Goal: Task Accomplishment & Management: Manage account settings

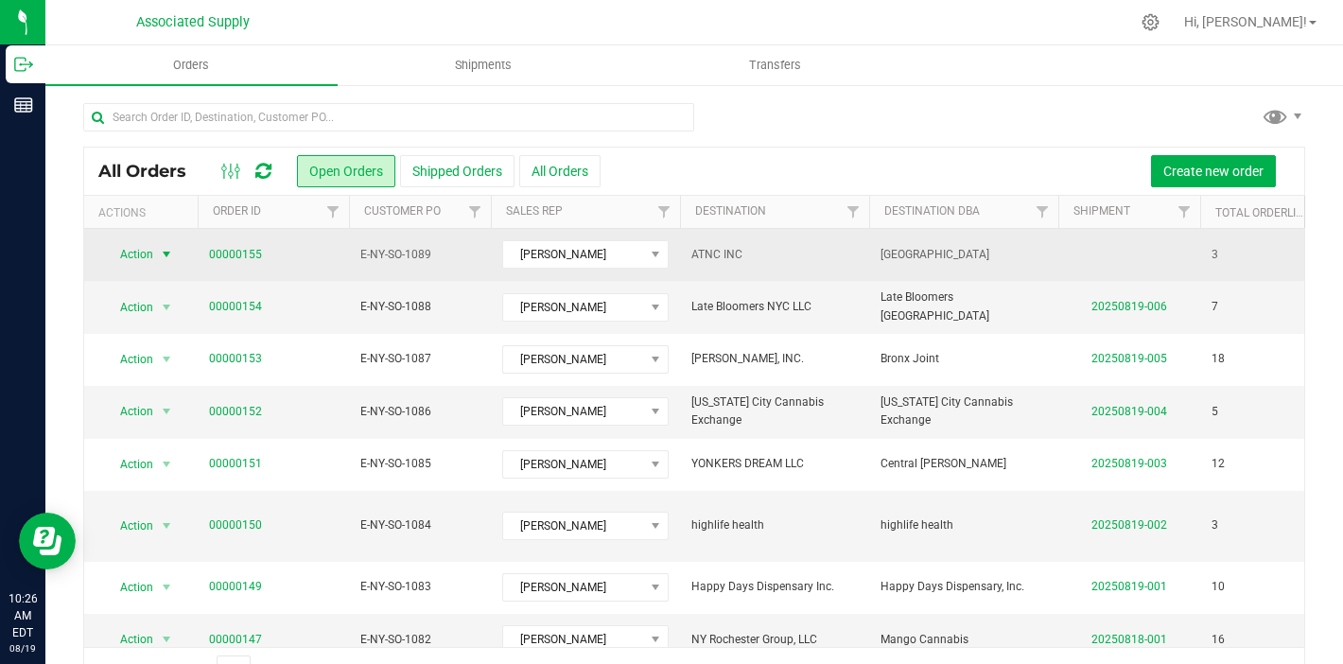
click at [163, 250] on span "select" at bounding box center [166, 254] width 15 height 15
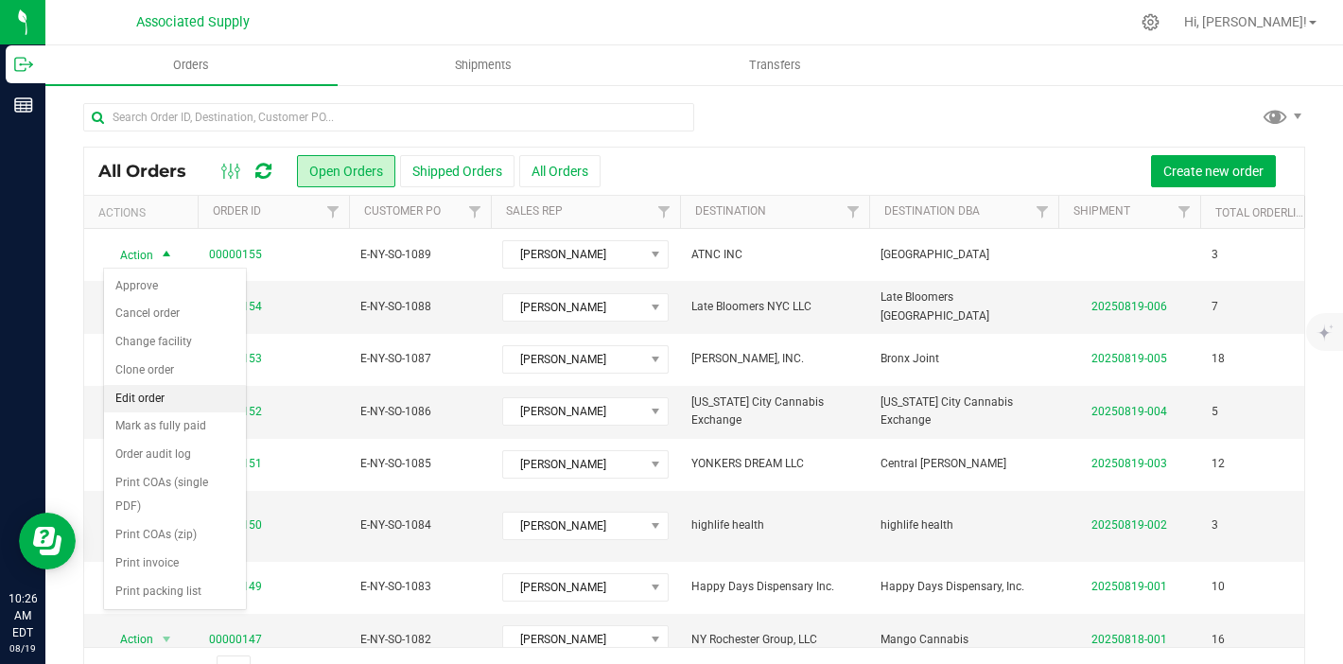
click at [164, 393] on li "Edit order" at bounding box center [175, 399] width 142 height 28
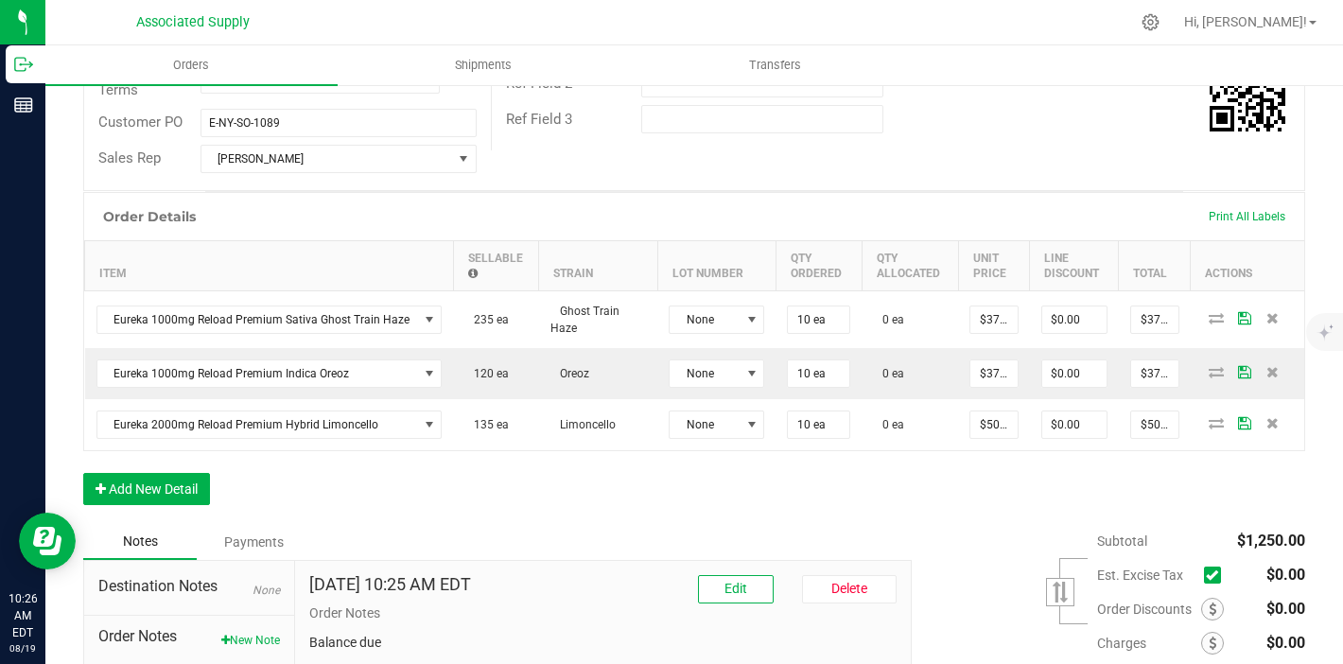
scroll to position [384, 0]
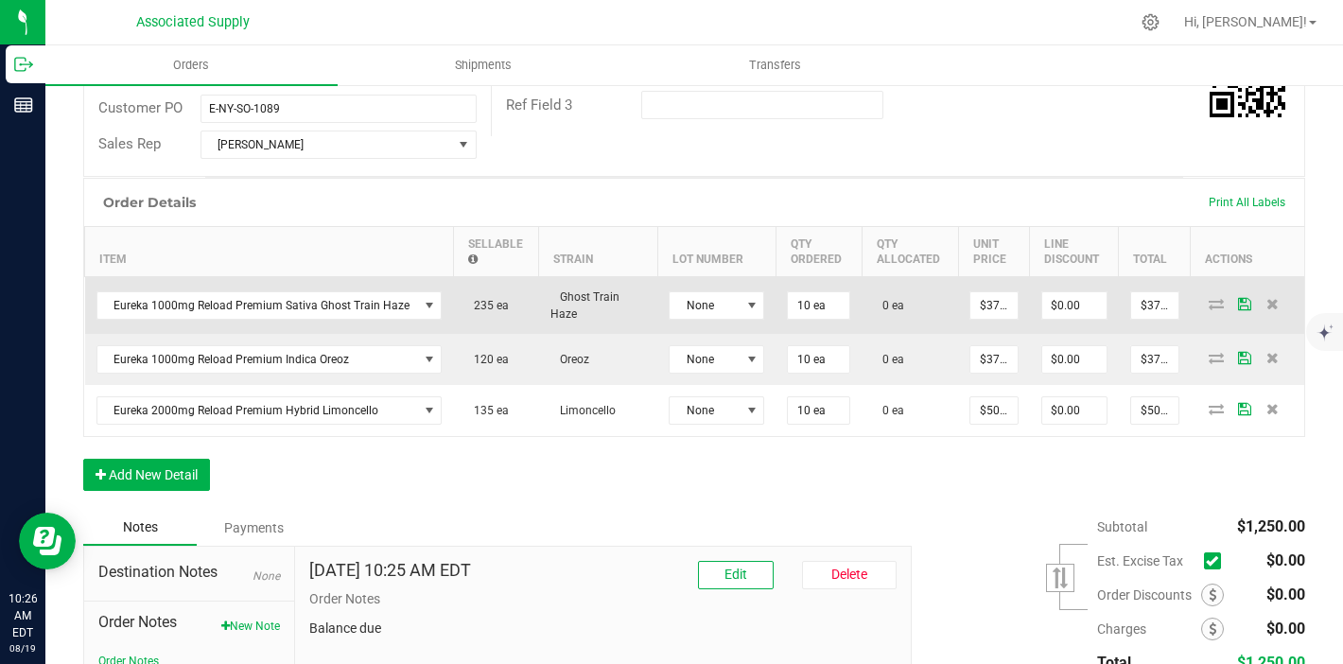
click at [737, 321] on td "None" at bounding box center [716, 305] width 118 height 58
click at [740, 313] on span at bounding box center [752, 305] width 24 height 26
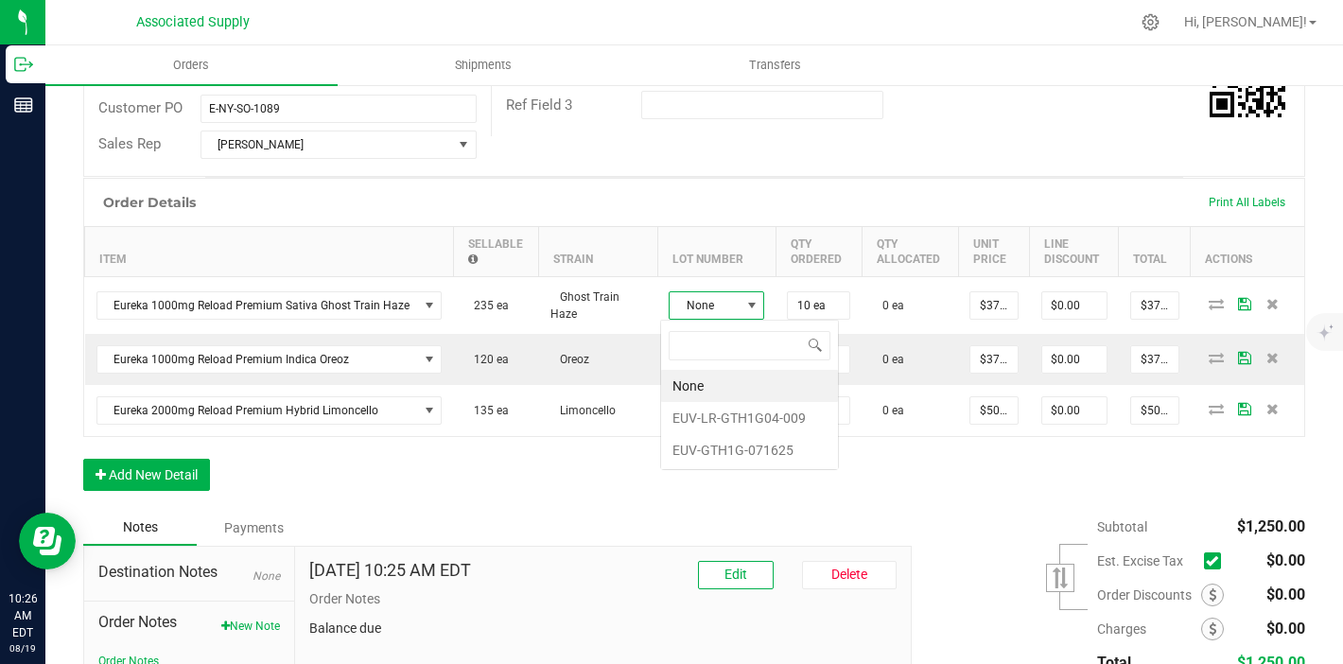
scroll to position [28, 96]
click at [754, 427] on li "EUV-LR-GTH1G04-009" at bounding box center [749, 418] width 177 height 32
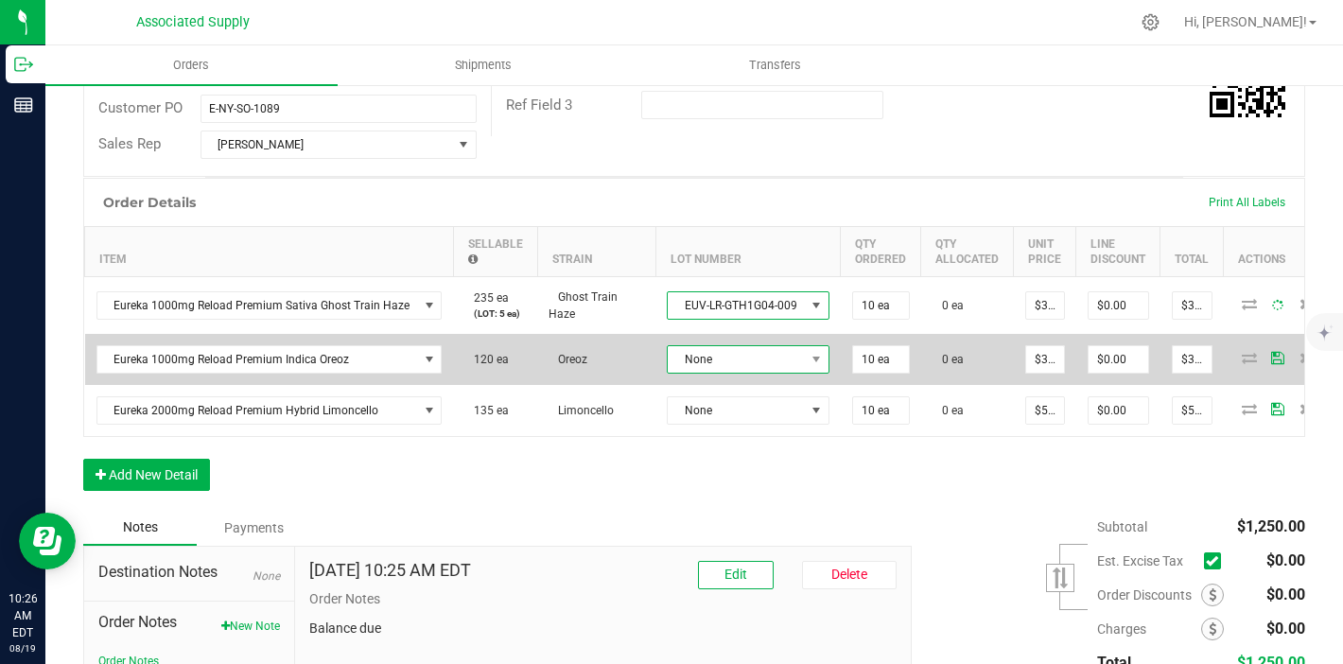
click at [752, 362] on span "None" at bounding box center [736, 359] width 137 height 26
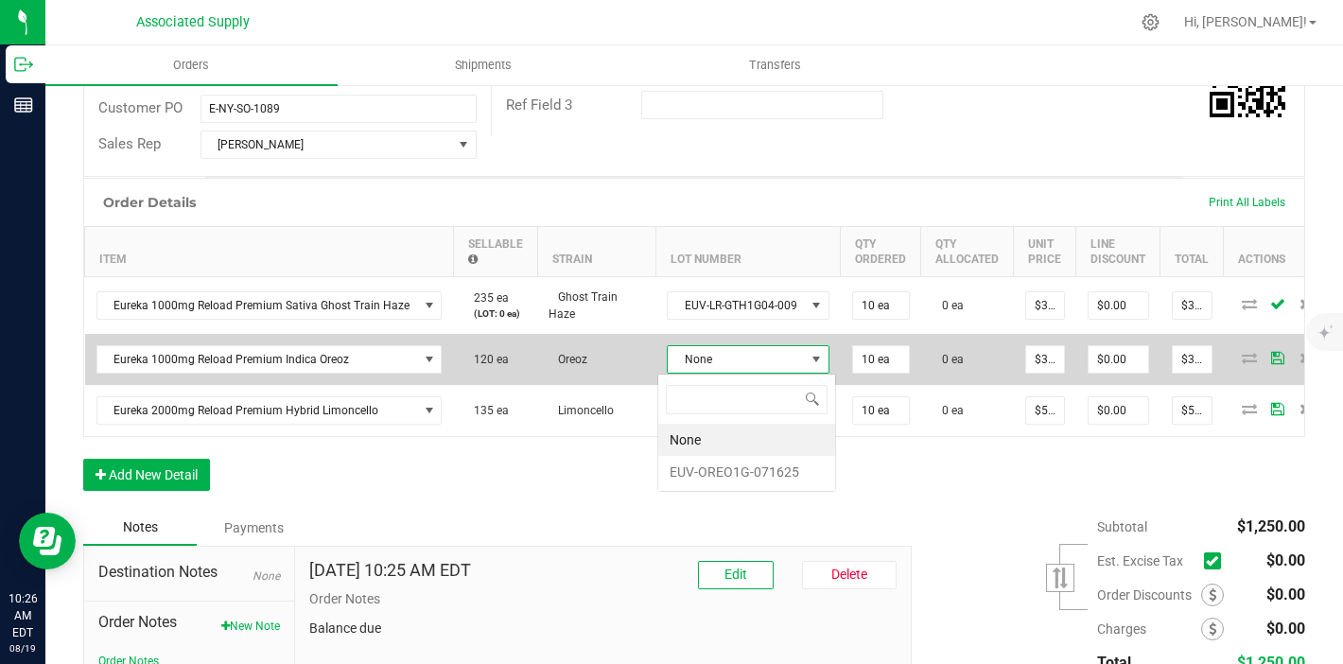
scroll to position [28, 162]
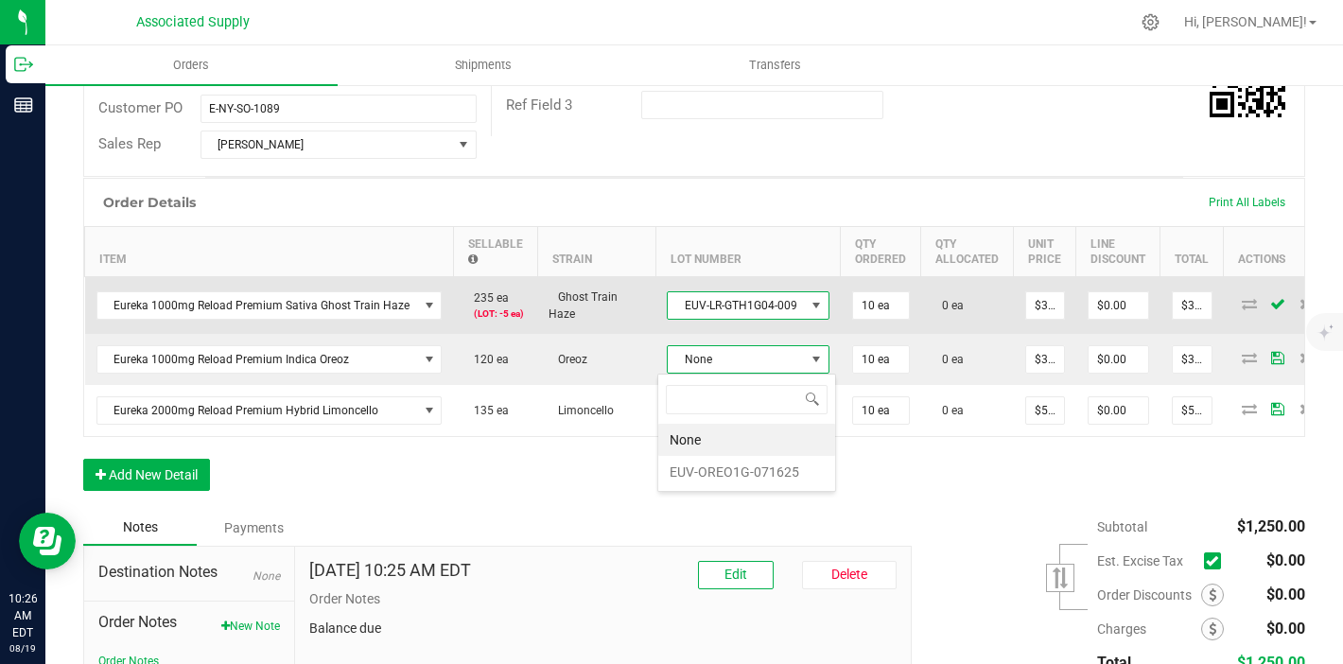
click at [748, 310] on span "EUV-LR-GTH1G04-009" at bounding box center [736, 305] width 137 height 26
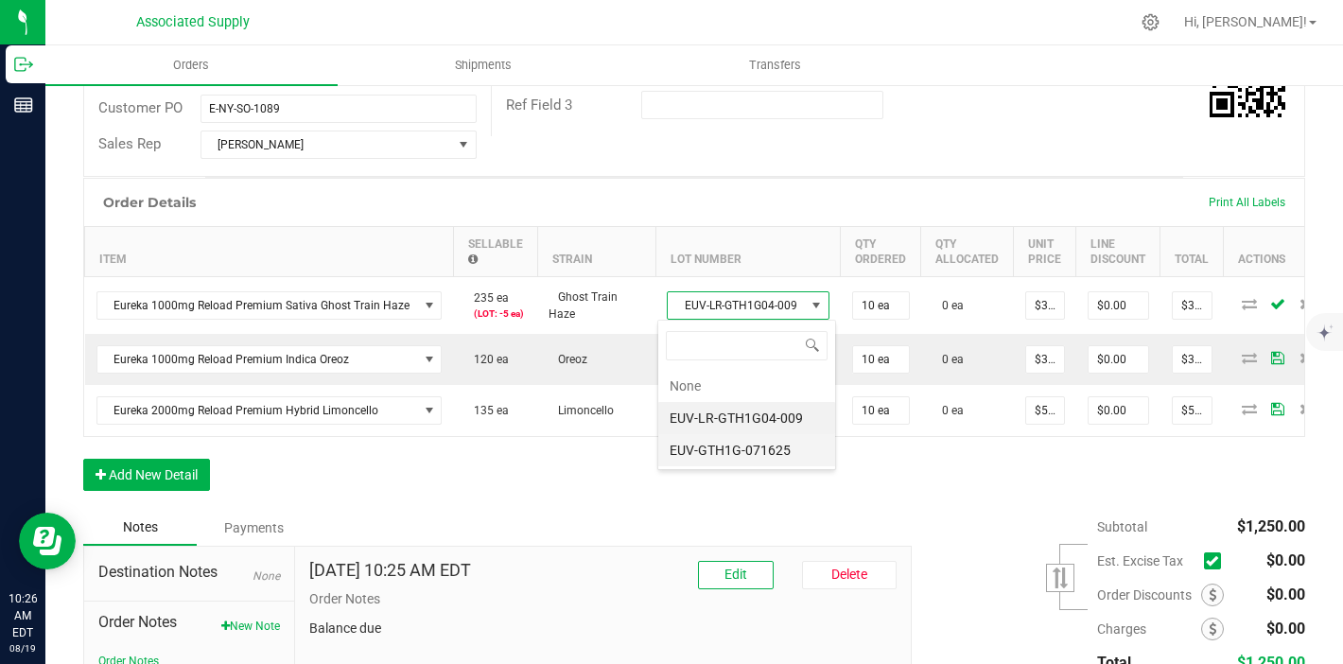
click at [760, 447] on li "EUV-GTH1G-071625" at bounding box center [746, 450] width 177 height 32
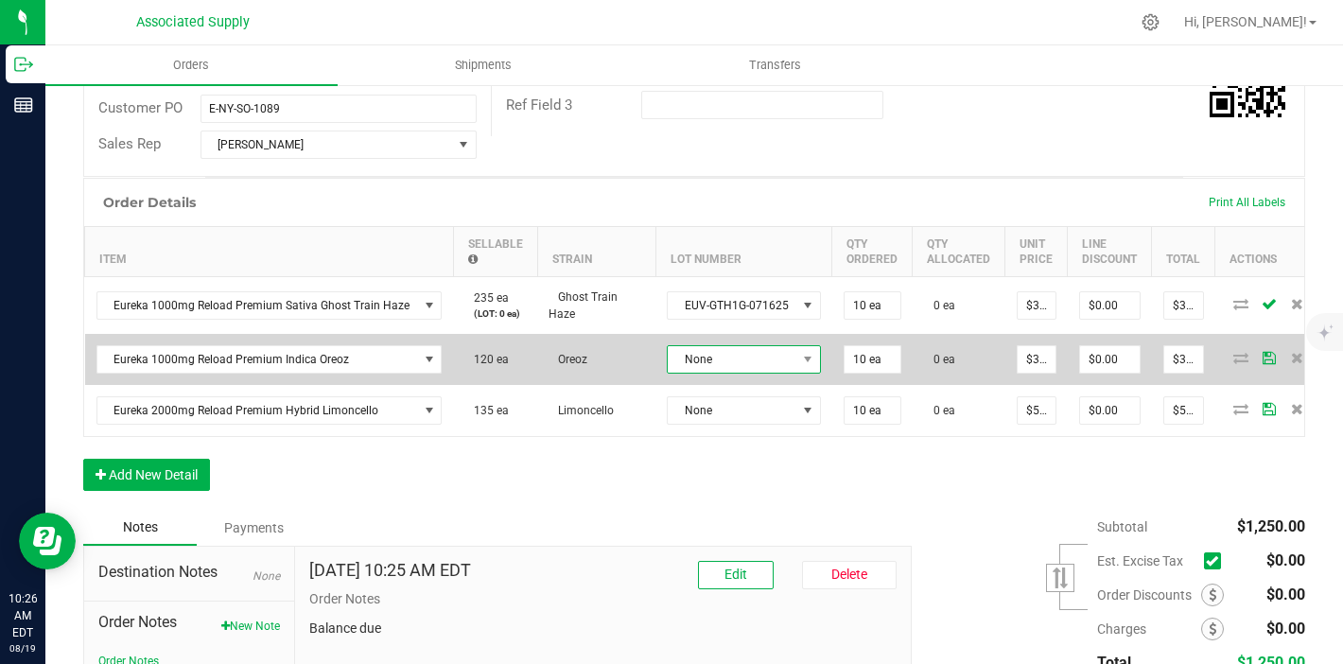
click at [761, 358] on span "None" at bounding box center [732, 359] width 129 height 26
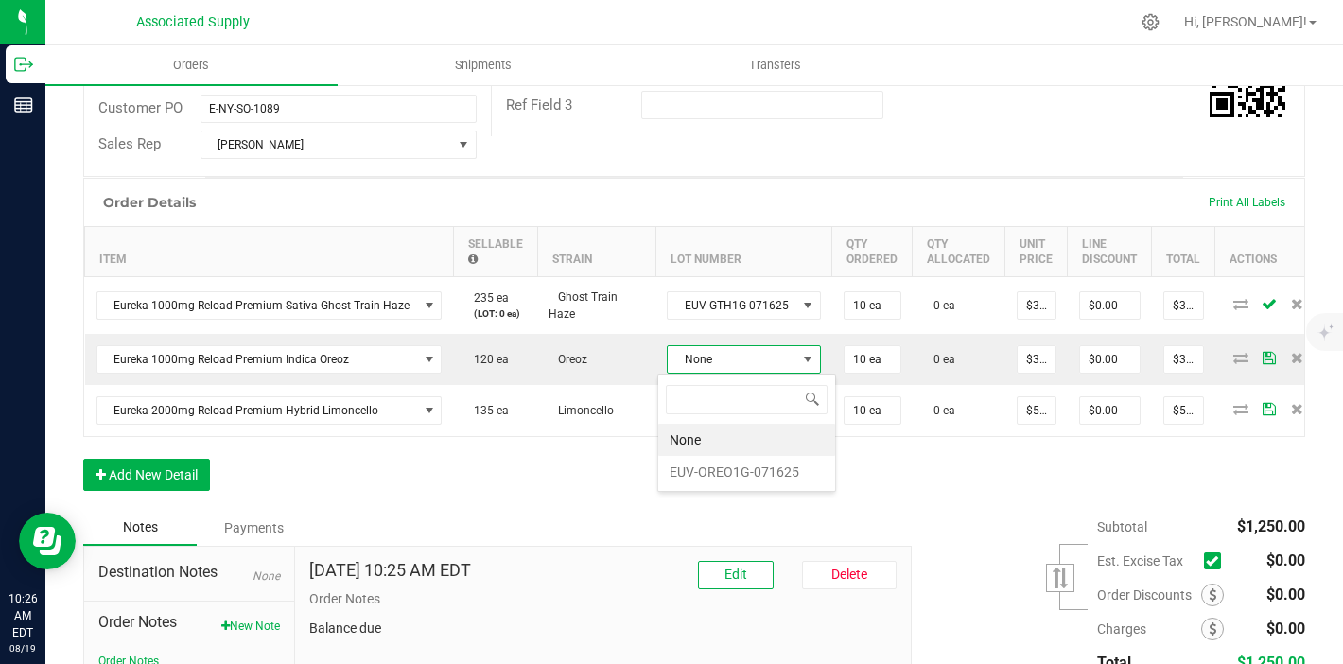
scroll to position [28, 151]
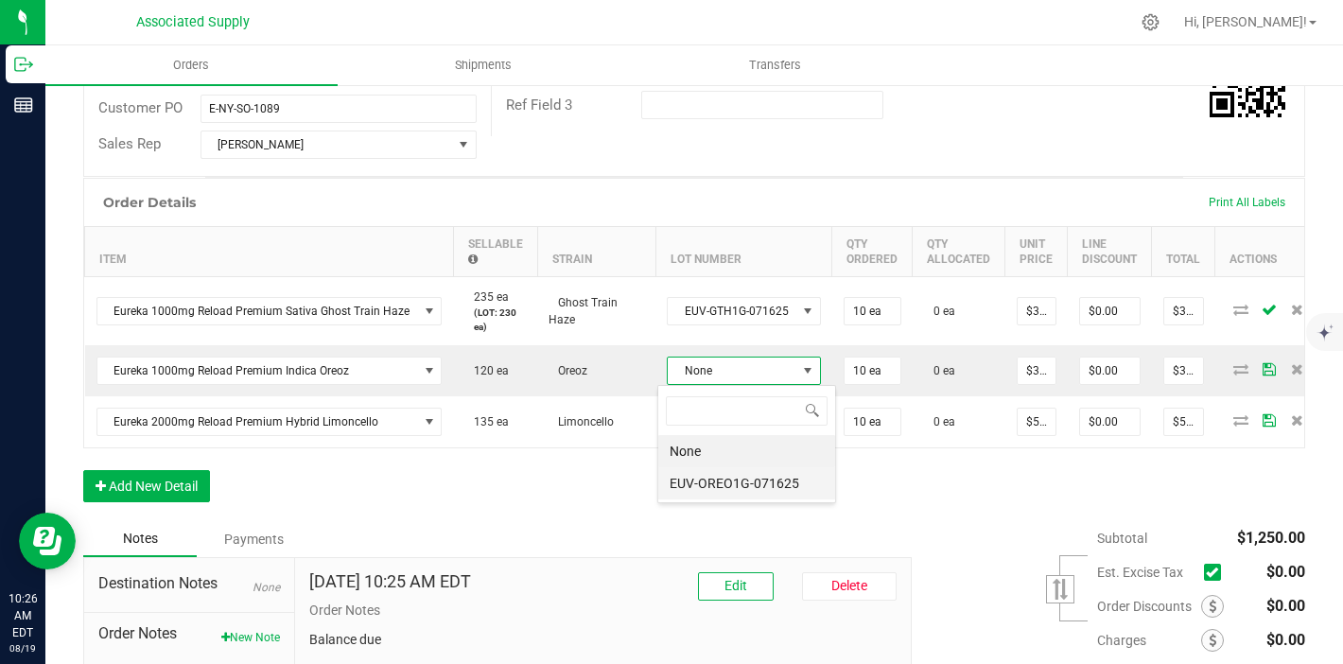
click at [761, 479] on li "EUV-OREO1G-071625" at bounding box center [746, 483] width 177 height 32
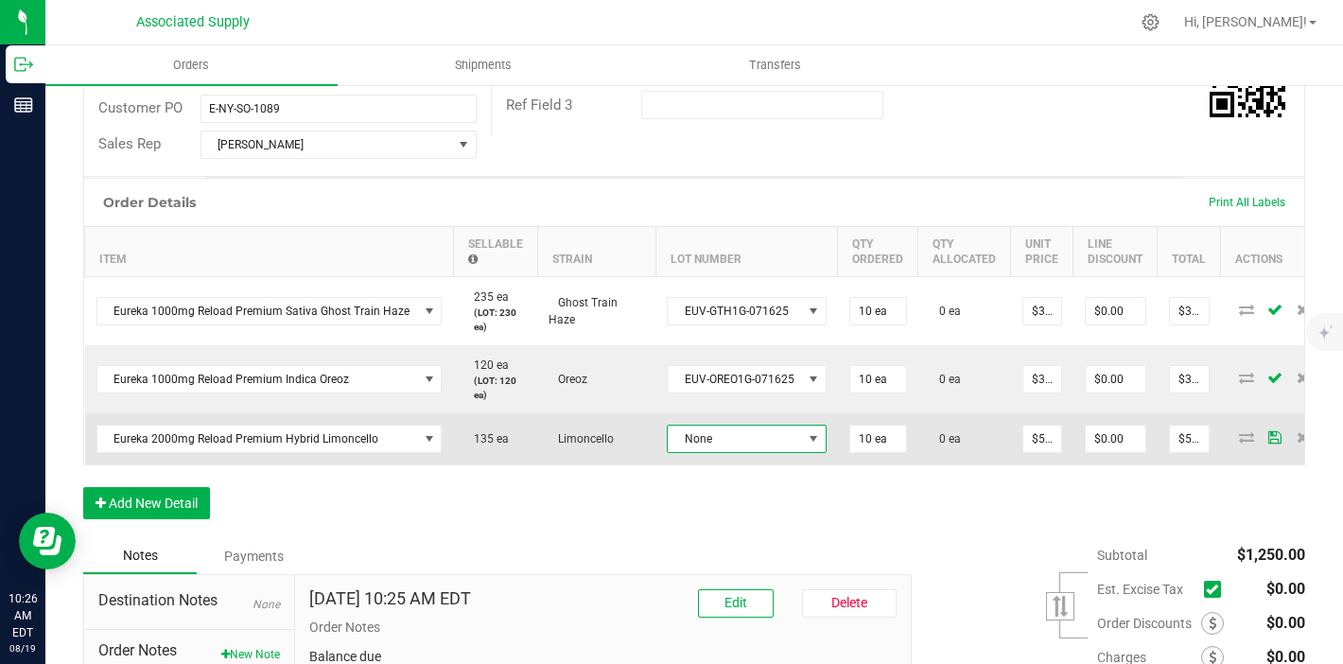
click at [758, 426] on span "None" at bounding box center [735, 439] width 134 height 26
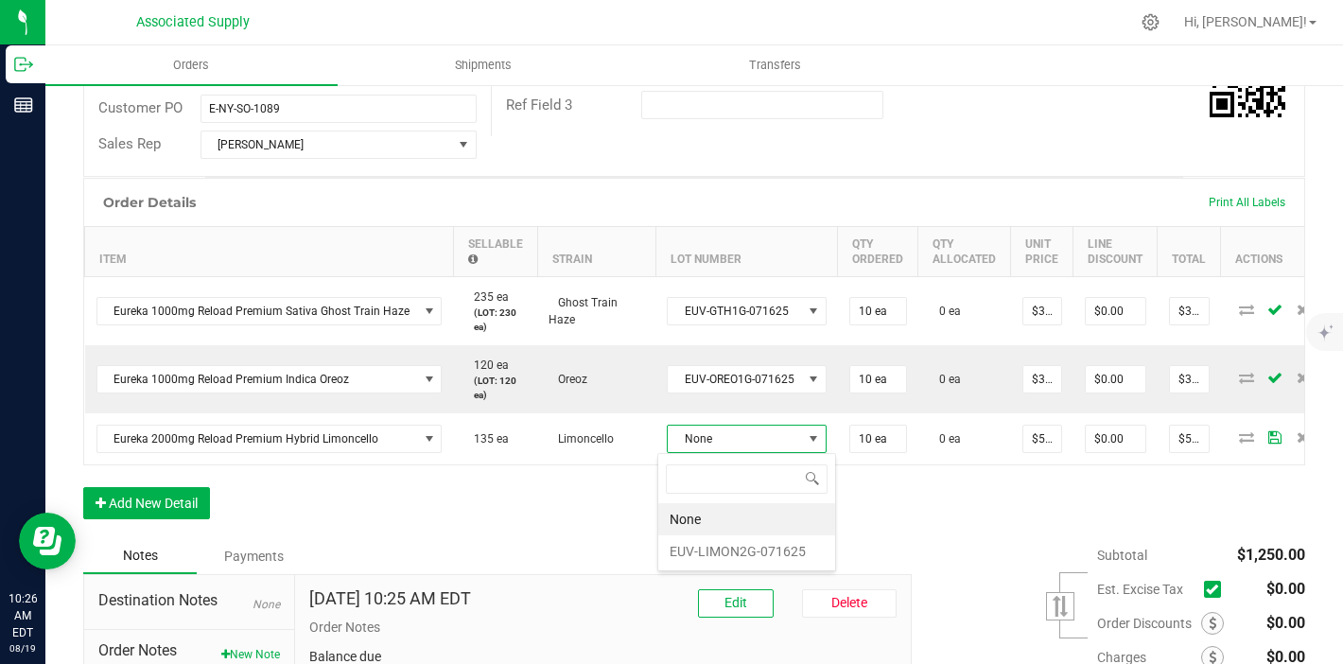
scroll to position [28, 158]
click at [750, 538] on li "EUV-LIMON2G-071625" at bounding box center [746, 551] width 177 height 32
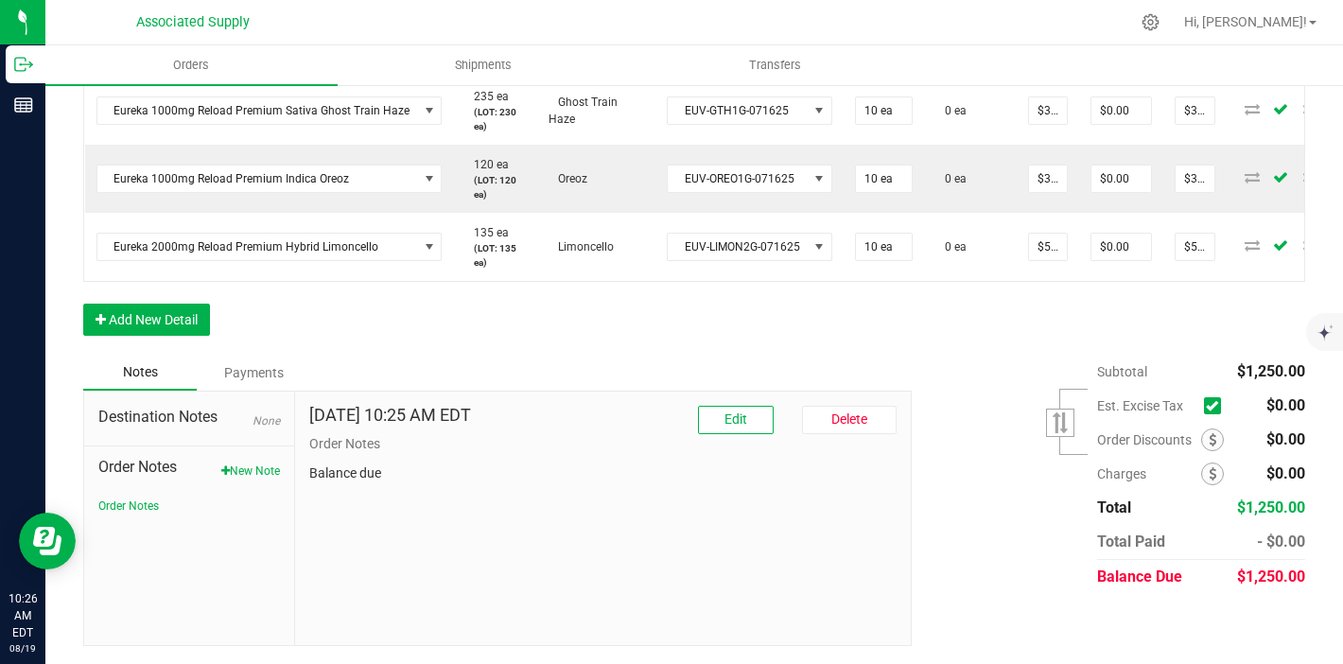
scroll to position [0, 0]
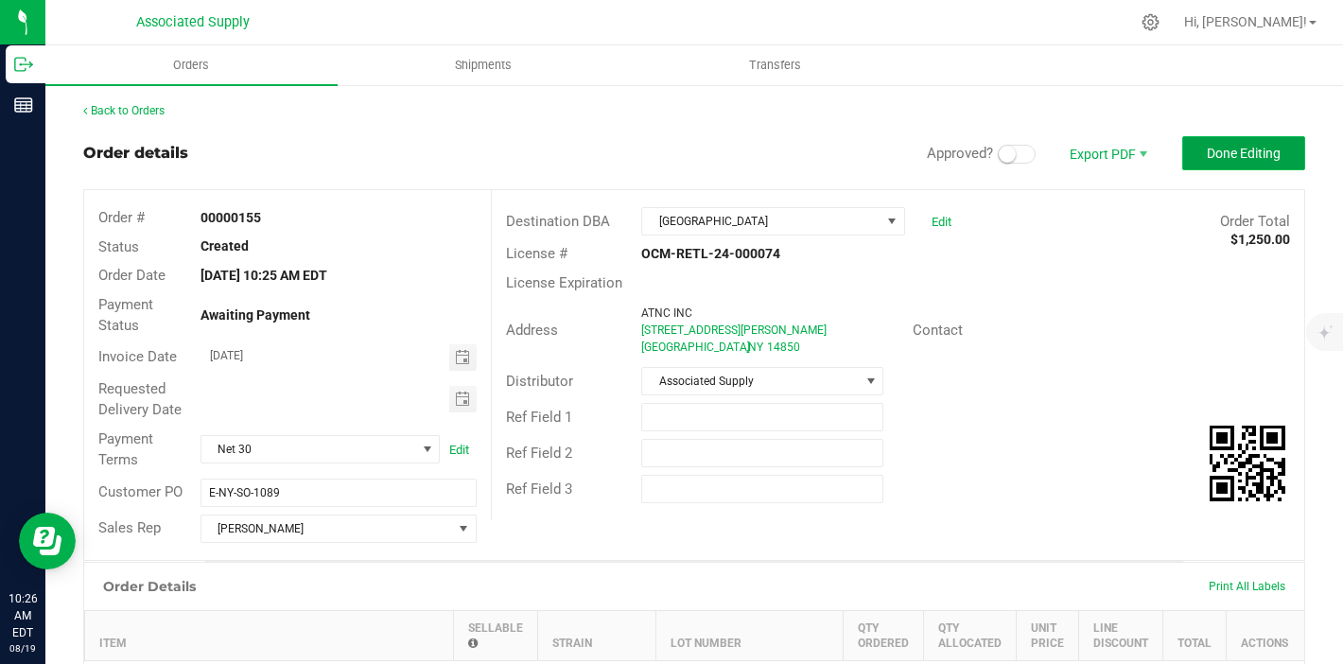
click at [1204, 169] on button "Done Editing" at bounding box center [1243, 153] width 123 height 34
